Goal: Task Accomplishment & Management: Manage account settings

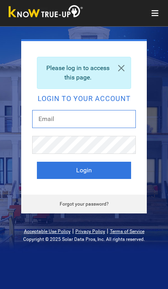
click at [50, 116] on input "text" at bounding box center [84, 119] width 104 height 18
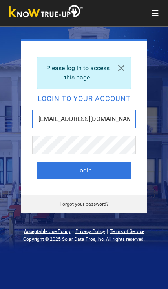
type input "[EMAIL_ADDRESS][DOMAIN_NAME]"
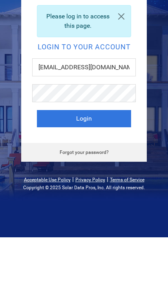
click at [100, 162] on button "Login" at bounding box center [84, 170] width 94 height 17
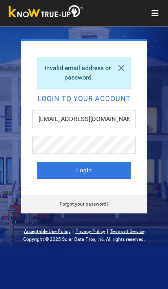
click at [84, 207] on link "Forgot your password?" at bounding box center [84, 204] width 49 height 5
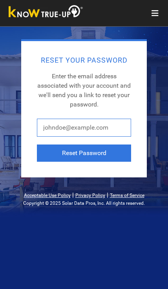
click at [71, 130] on input "text" at bounding box center [84, 128] width 94 height 18
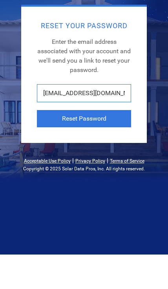
type input "[EMAIL_ADDRESS][DOMAIN_NAME]"
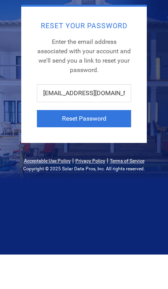
click at [99, 145] on button "Reset Password" at bounding box center [84, 153] width 94 height 17
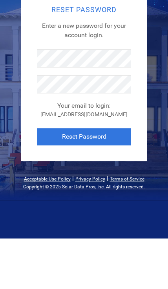
click at [97, 179] on button "Reset Password" at bounding box center [84, 187] width 94 height 17
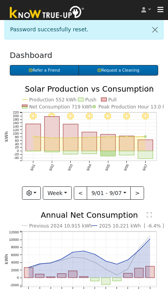
click at [147, 10] on link "[PERSON_NAME]" at bounding box center [145, 10] width 13 height 20
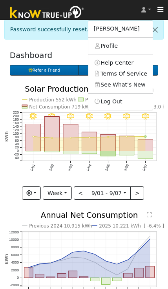
click at [115, 46] on link "Profile" at bounding box center [120, 45] width 64 height 11
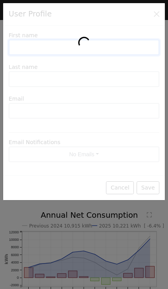
type input "Harcharn"
type input "Chann"
type input "drchann@yahoo.com"
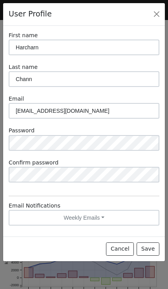
click at [160, 13] on button "Close" at bounding box center [156, 14] width 11 height 11
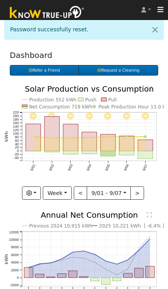
click at [166, 9] on button "Toggle navigation" at bounding box center [160, 9] width 15 height 11
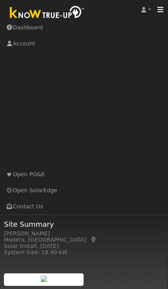
click at [30, 30] on link "Dashboard" at bounding box center [84, 28] width 168 height 16
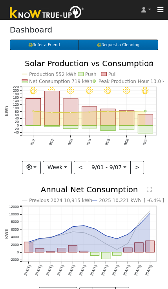
scroll to position [11, 0]
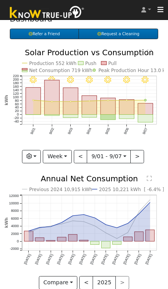
click at [112, 34] on link "Request a Cleaning" at bounding box center [118, 34] width 80 height 11
